Goal: Task Accomplishment & Management: Use online tool/utility

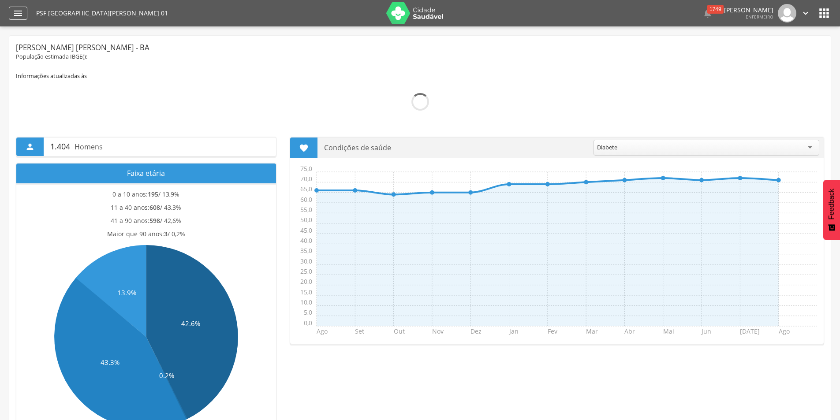
click at [18, 15] on icon "" at bounding box center [18, 13] width 11 height 11
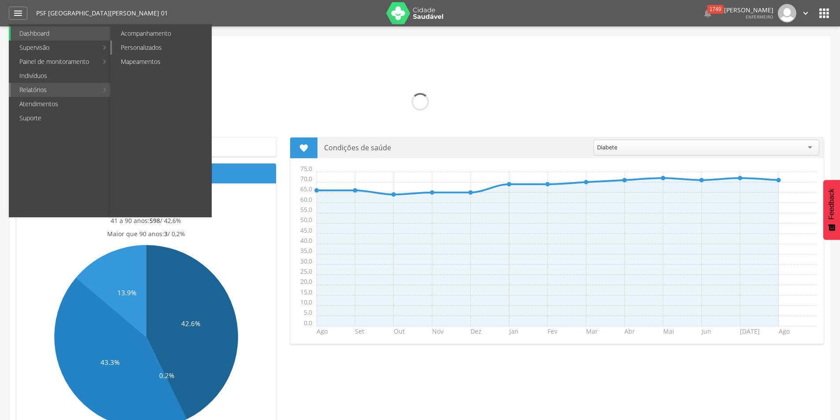
click at [135, 48] on link "Personalizados" at bounding box center [161, 48] width 99 height 14
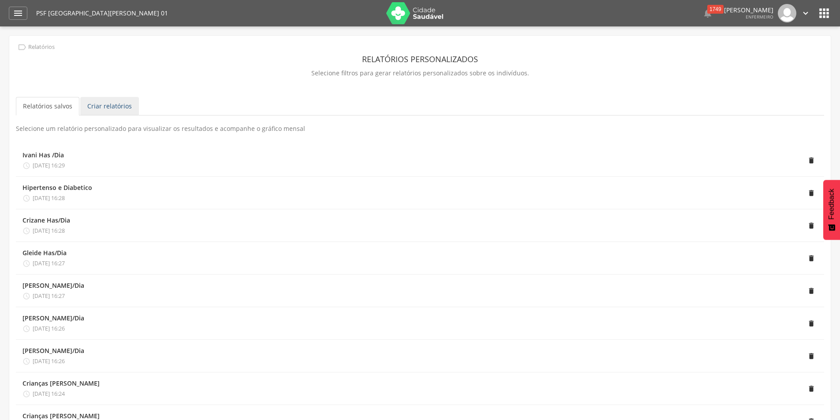
click at [110, 106] on link "Criar relatórios" at bounding box center [109, 106] width 59 height 19
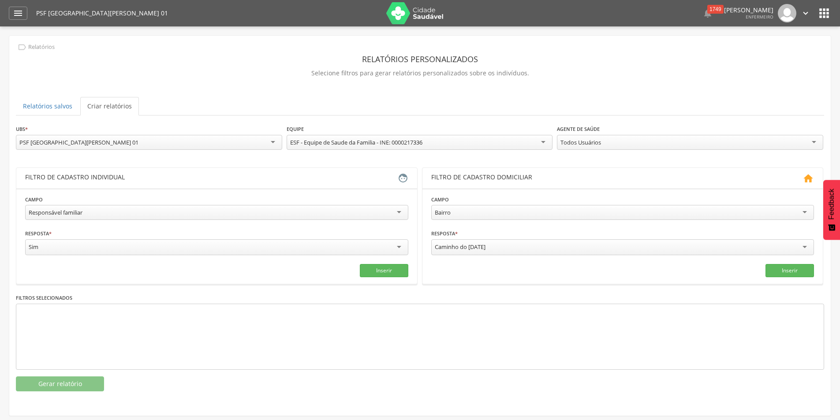
click at [395, 209] on div "Responsável familiar" at bounding box center [216, 212] width 383 height 15
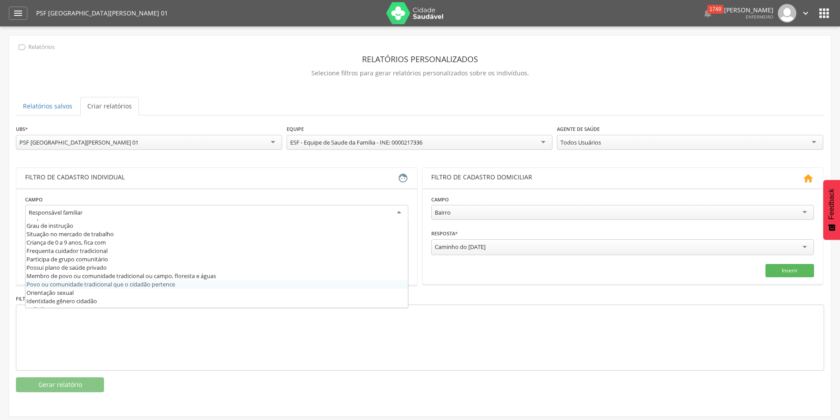
scroll to position [176, 0]
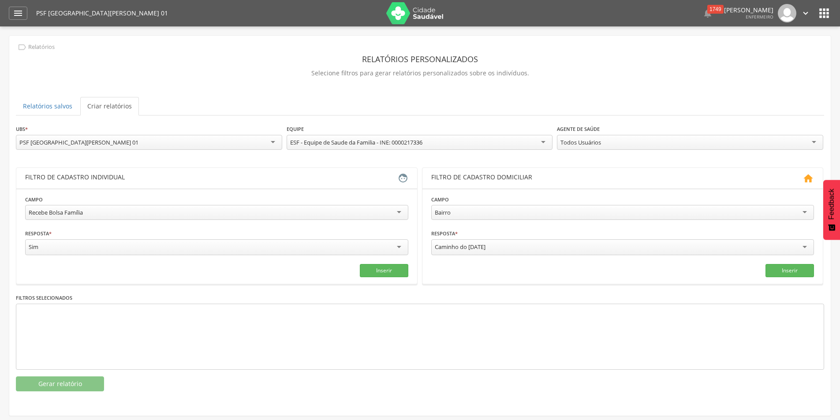
click at [795, 138] on div "Todos Usuários" at bounding box center [690, 142] width 266 height 15
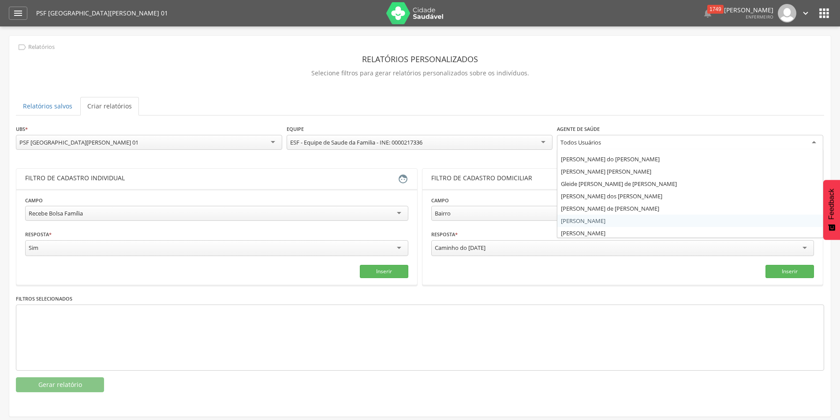
scroll to position [11, 0]
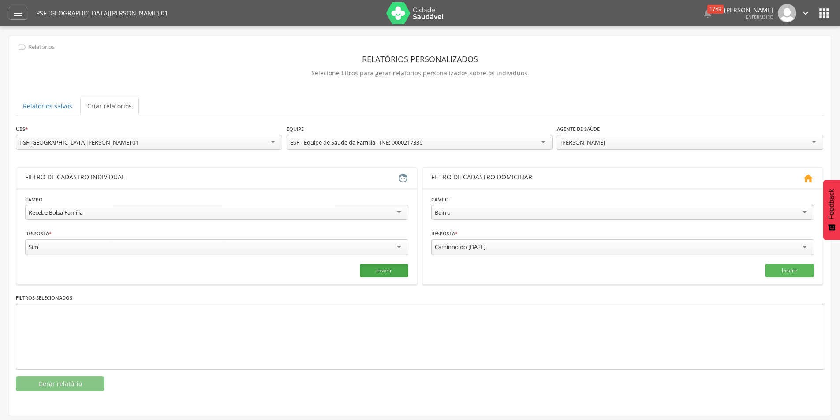
click at [394, 271] on button "Inserir" at bounding box center [384, 270] width 49 height 13
click at [71, 382] on button "Gerar relatório" at bounding box center [60, 384] width 88 height 15
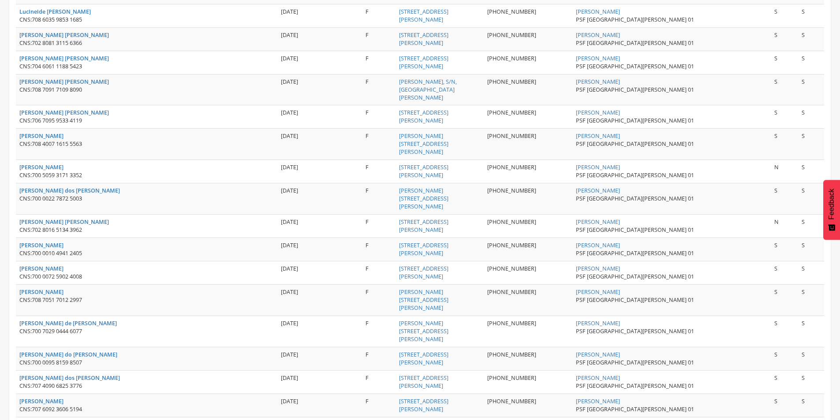
scroll to position [907, 0]
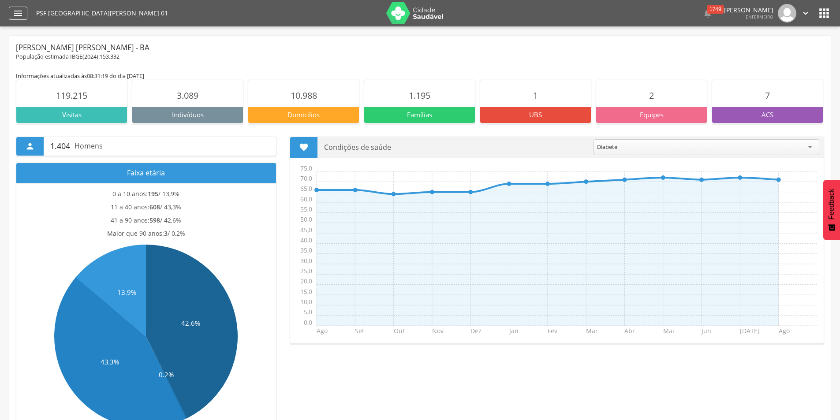
click at [16, 14] on icon "" at bounding box center [18, 13] width 11 height 11
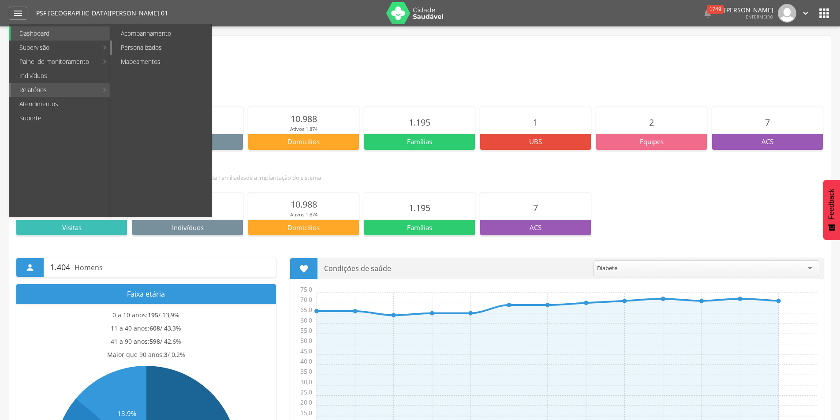
click at [137, 45] on link "Personalizados" at bounding box center [161, 48] width 99 height 14
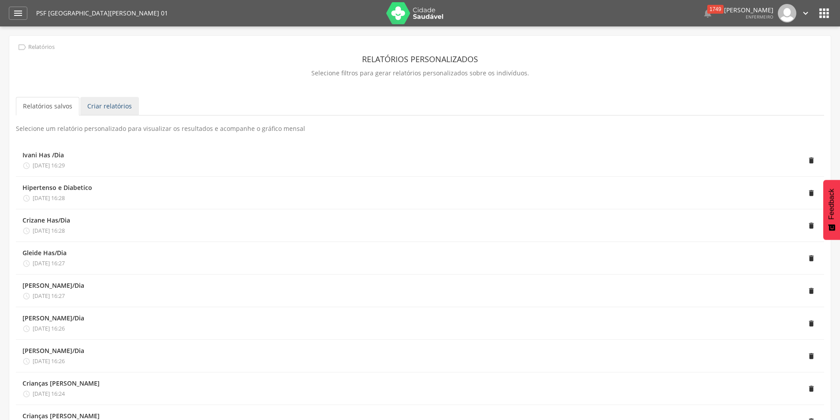
click at [117, 108] on link "Criar relatórios" at bounding box center [109, 106] width 59 height 19
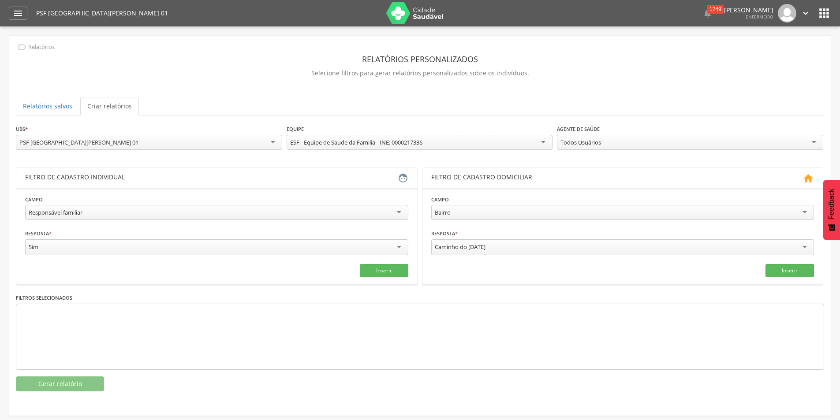
scroll to position [8, 0]
click at [392, 208] on div "Responsável familiar" at bounding box center [216, 212] width 383 height 15
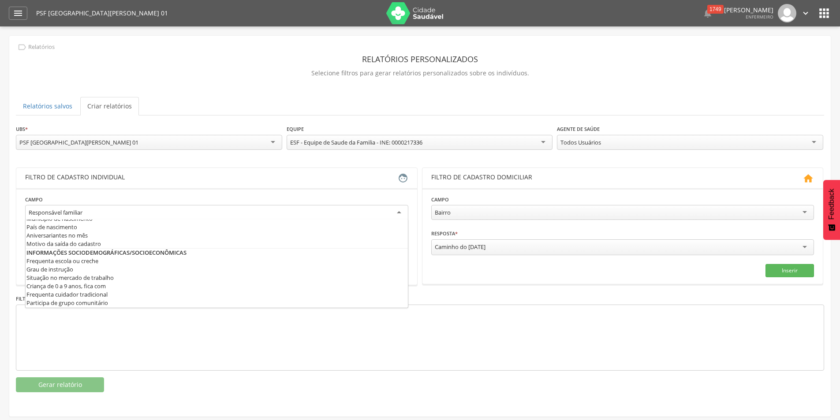
scroll to position [97, 0]
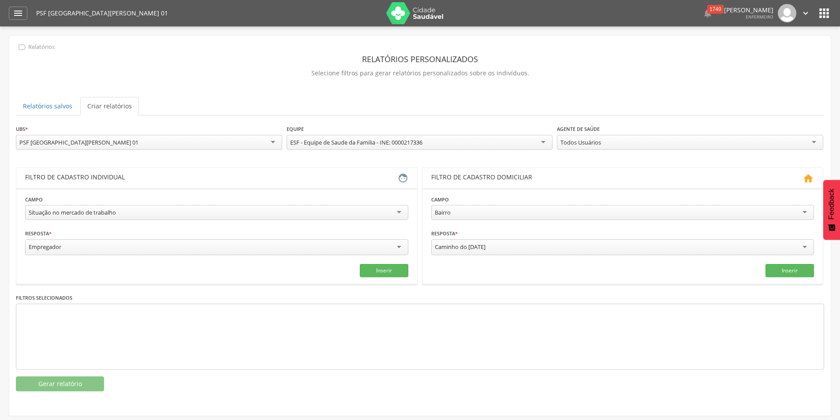
click at [399, 247] on div "Empregador" at bounding box center [216, 248] width 383 height 16
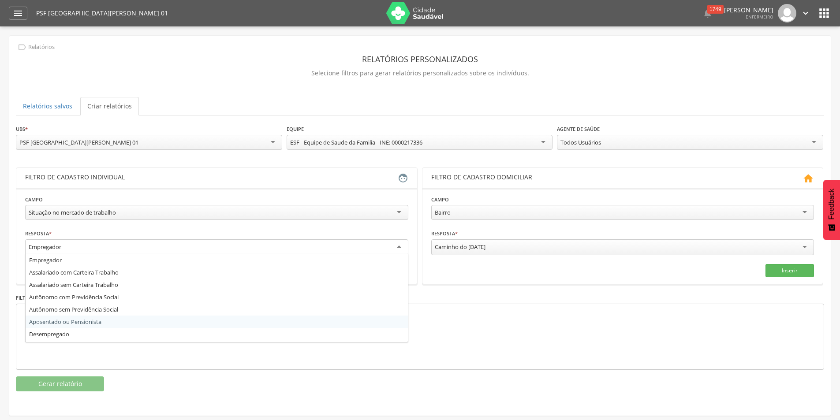
scroll to position [23, 0]
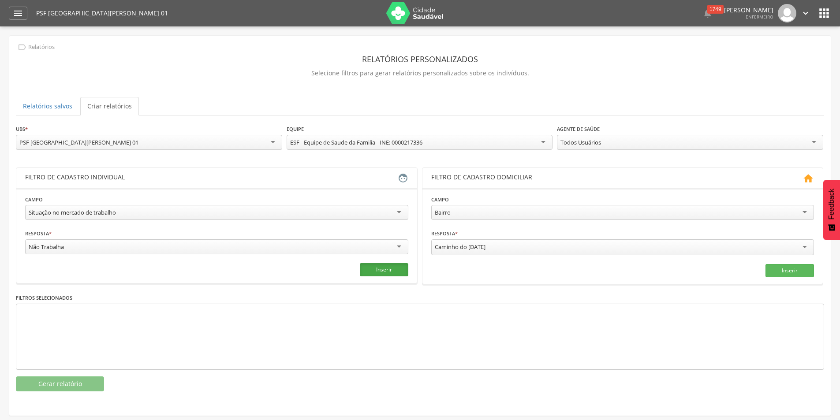
click at [385, 269] on button "Inserir" at bounding box center [384, 269] width 49 height 13
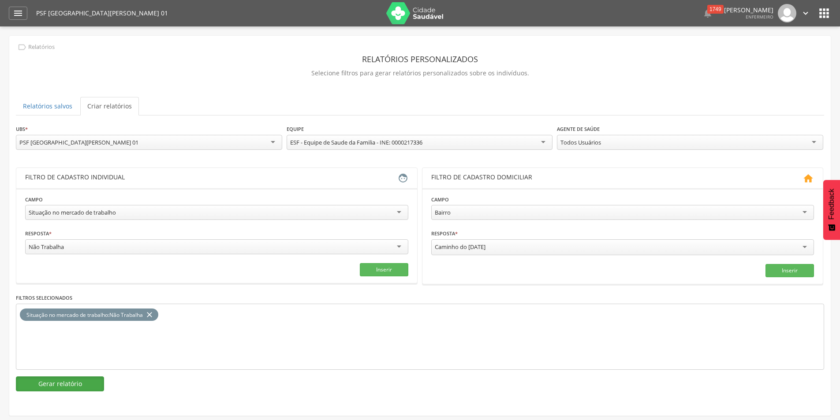
click at [49, 382] on button "Gerar relatório" at bounding box center [60, 384] width 88 height 15
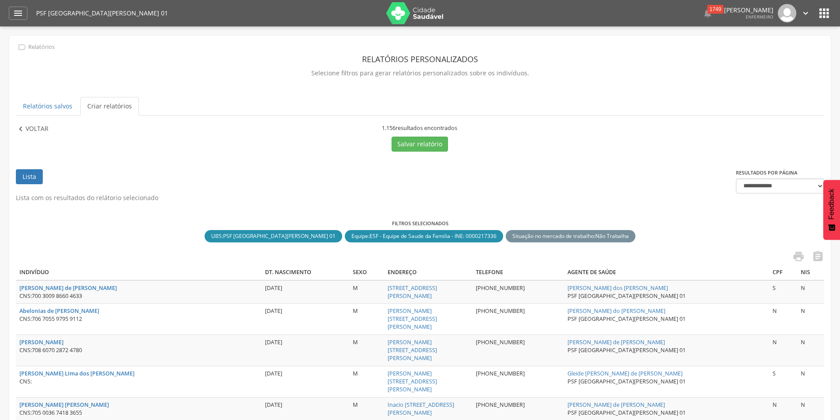
click at [34, 127] on p "Voltar" at bounding box center [37, 129] width 23 height 10
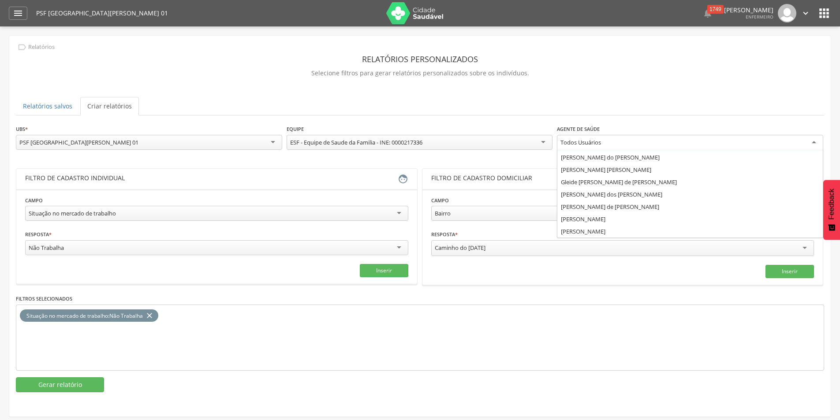
scroll to position [0, 0]
click at [821, 144] on div "Todos Usuários" at bounding box center [690, 143] width 266 height 16
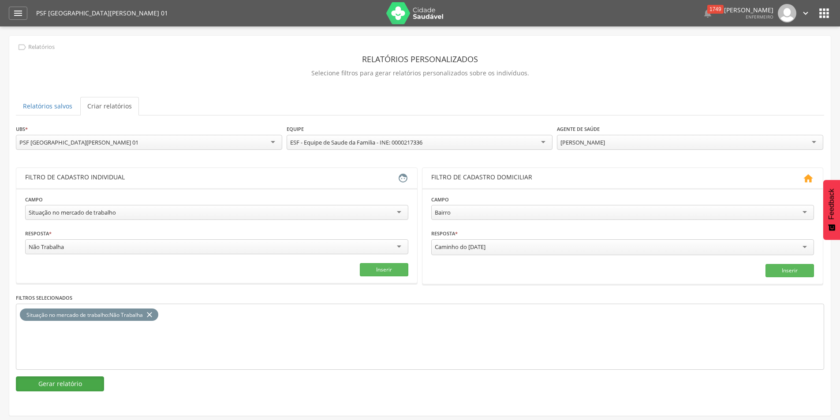
click at [67, 382] on button "Gerar relatório" at bounding box center [60, 384] width 88 height 15
